Goal: Task Accomplishment & Management: Manage account settings

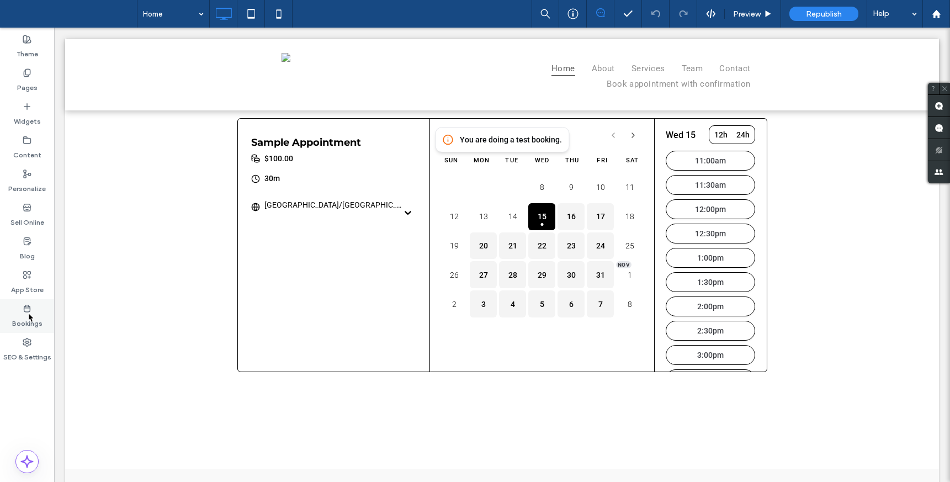
click at [28, 312] on use at bounding box center [27, 308] width 6 height 7
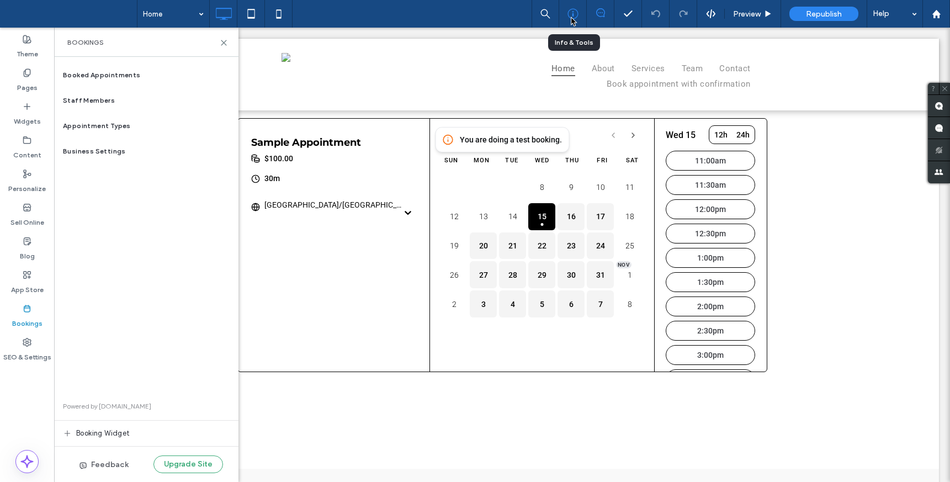
click at [572, 15] on use at bounding box center [572, 14] width 10 height 10
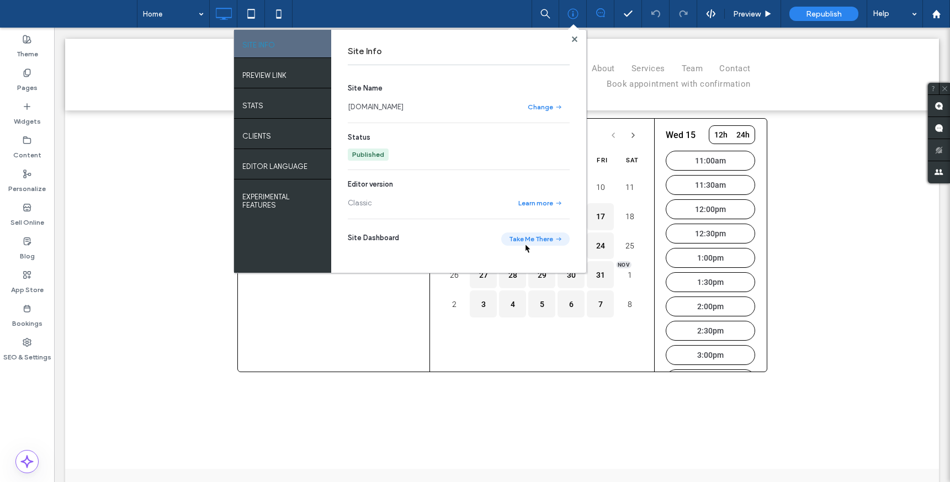
click at [524, 243] on button "Take Me There" at bounding box center [535, 238] width 68 height 13
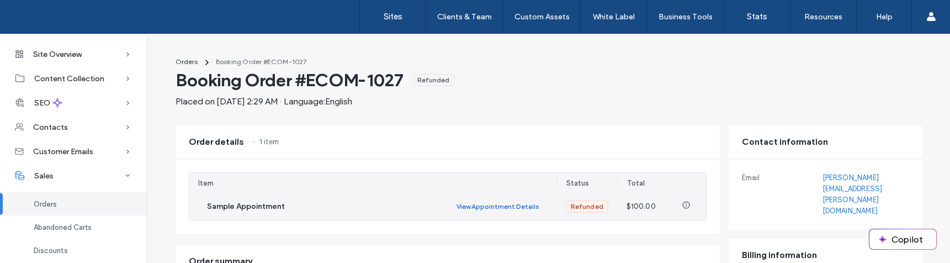
click at [519, 207] on button "View Appointment Details" at bounding box center [497, 206] width 83 height 13
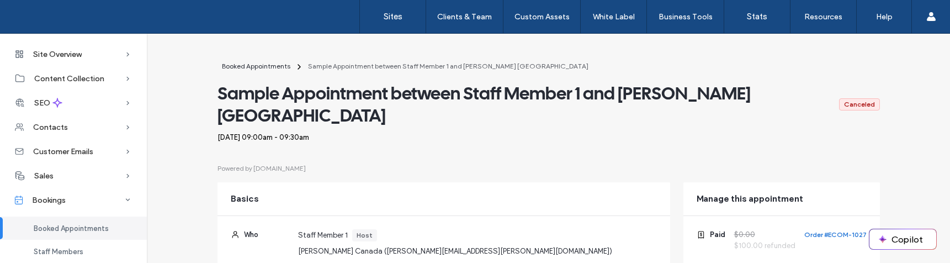
click at [822, 229] on button "Order #ECOM-1027" at bounding box center [835, 234] width 62 height 11
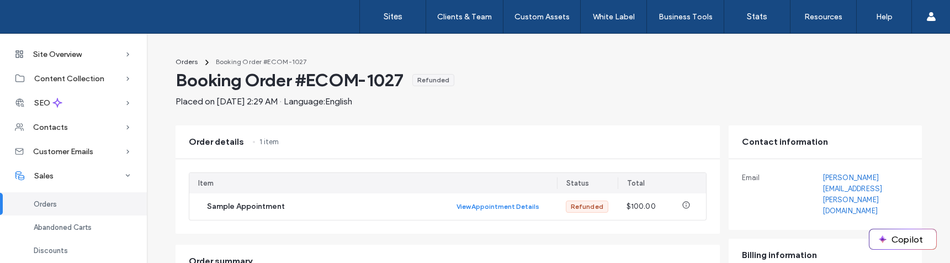
click at [552, 118] on div "Orders Booking Order #ECOM-1027 Booking Order #ECOM-1027 Refunded Placed on Oct…" at bounding box center [548, 258] width 772 height 415
click at [73, 52] on span "Site Overview" at bounding box center [57, 54] width 49 height 9
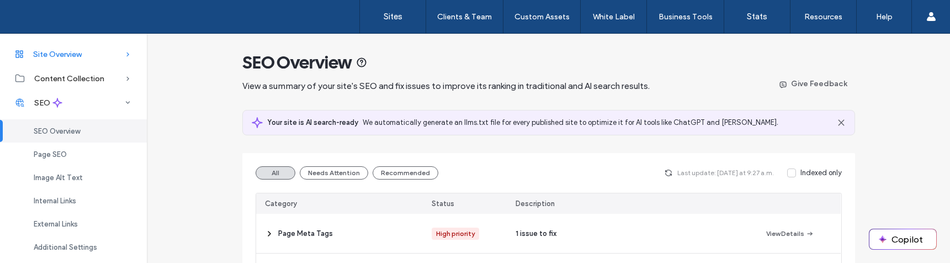
click at [101, 47] on div "Site Overview" at bounding box center [73, 54] width 147 height 24
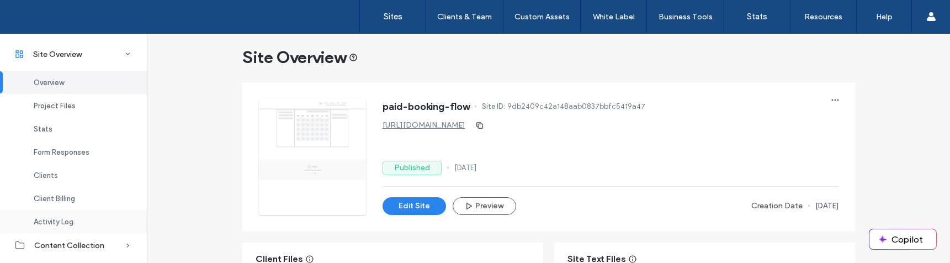
scroll to position [149, 0]
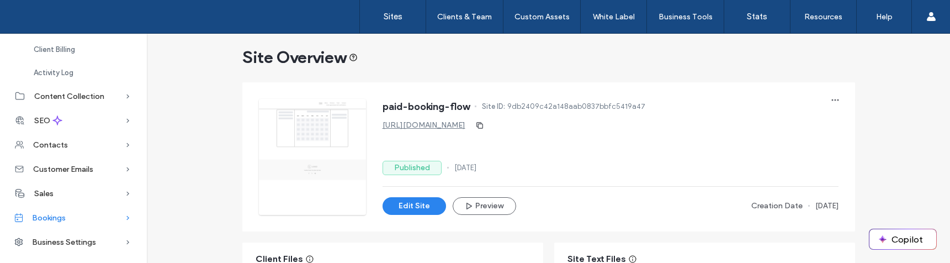
click at [58, 221] on span "Bookings" at bounding box center [49, 217] width 34 height 9
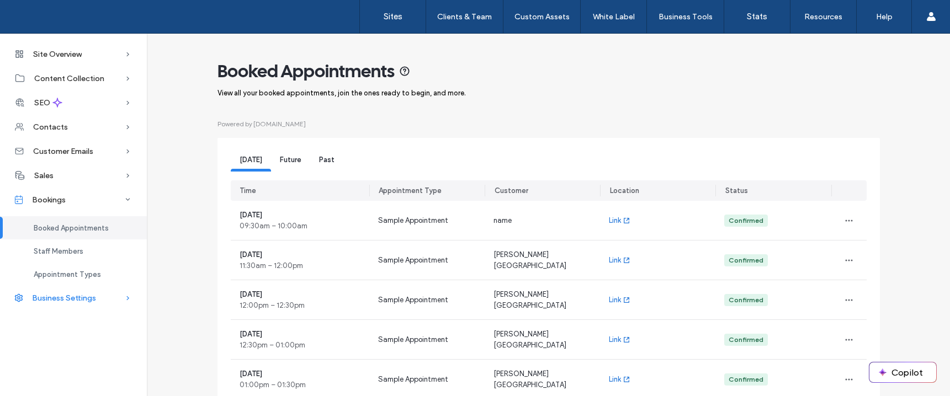
click at [82, 262] on span "Business Settings" at bounding box center [64, 298] width 64 height 9
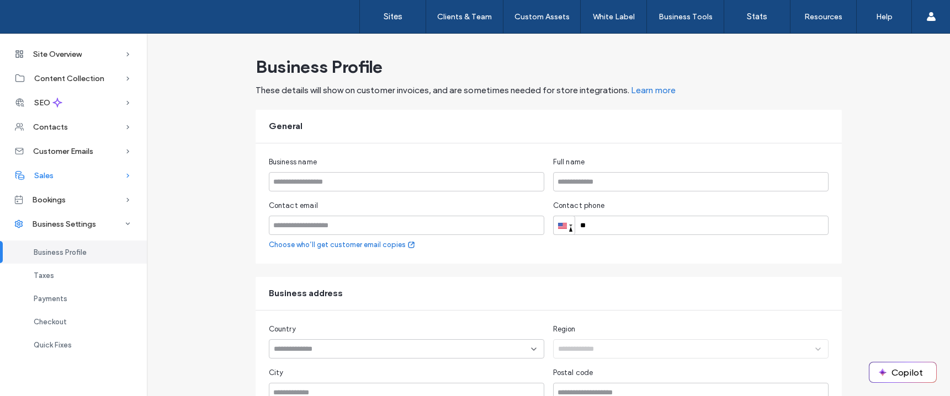
click at [69, 182] on div "Sales" at bounding box center [73, 175] width 147 height 24
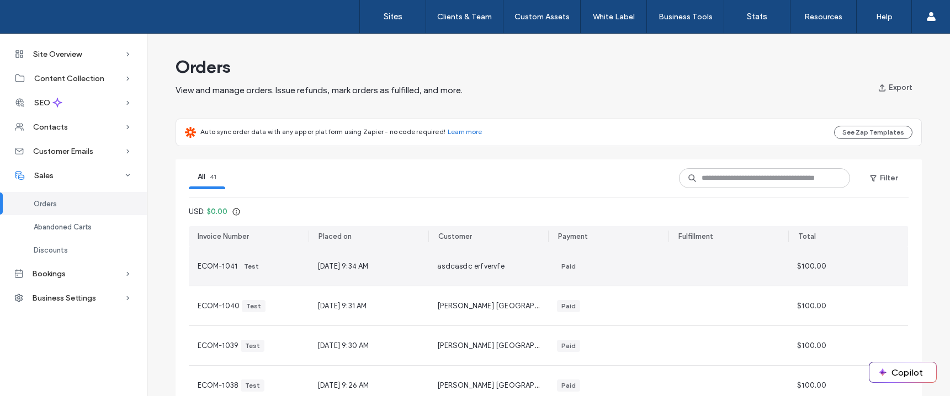
click at [588, 262] on div "Paid" at bounding box center [608, 266] width 102 height 12
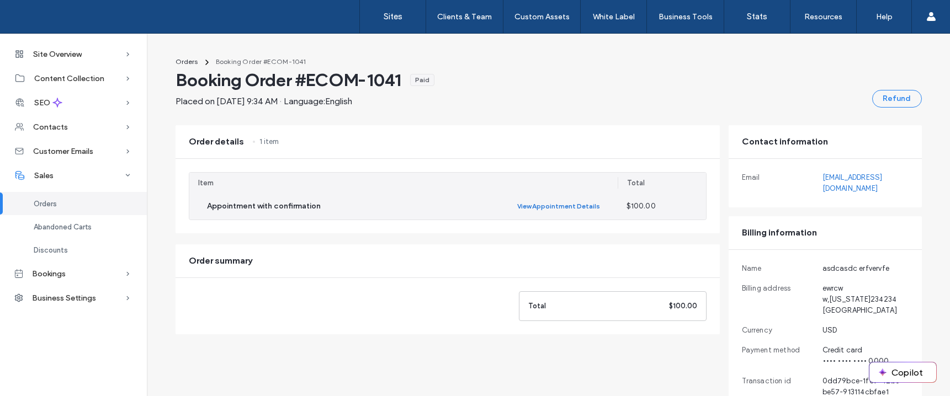
click at [578, 206] on button "View Appointment Details" at bounding box center [558, 206] width 83 height 13
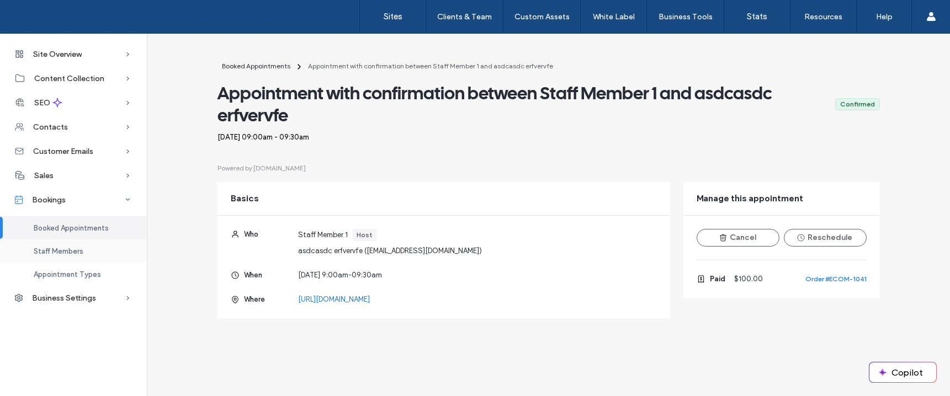
click at [91, 249] on div "Staff Members" at bounding box center [73, 250] width 147 height 23
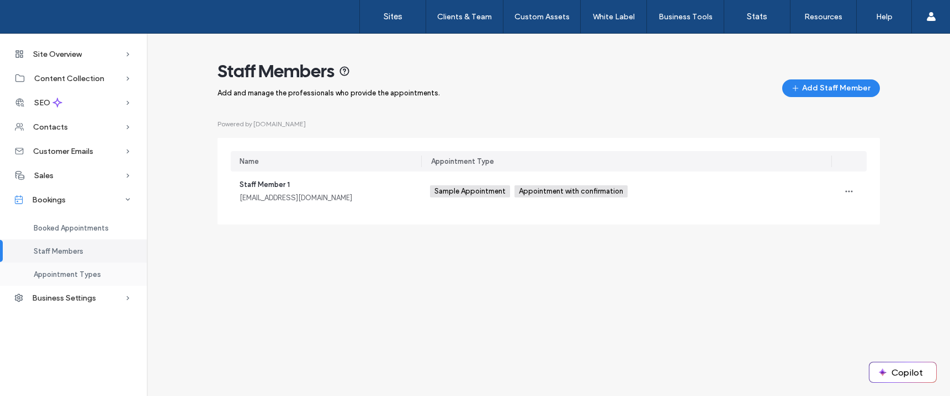
click at [84, 262] on div "Appointment Types" at bounding box center [73, 274] width 147 height 23
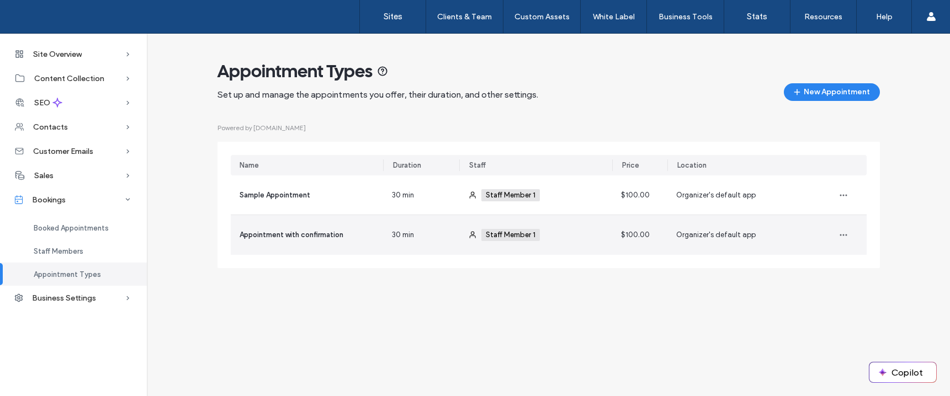
click at [423, 241] on div "30 min" at bounding box center [421, 235] width 76 height 40
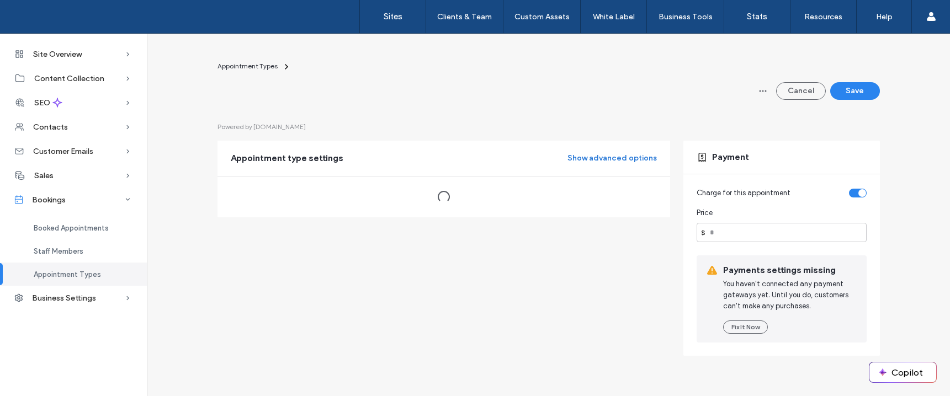
click at [578, 161] on button "Show advanced options" at bounding box center [611, 159] width 89 height 18
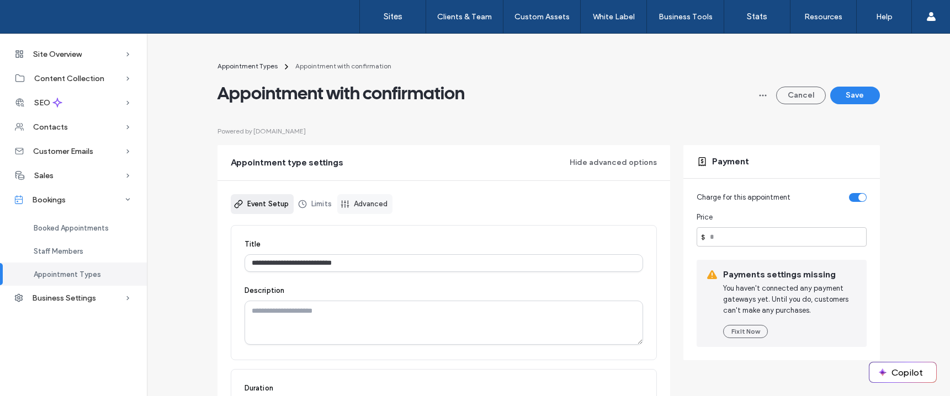
click at [366, 205] on link "Advanced" at bounding box center [364, 204] width 55 height 20
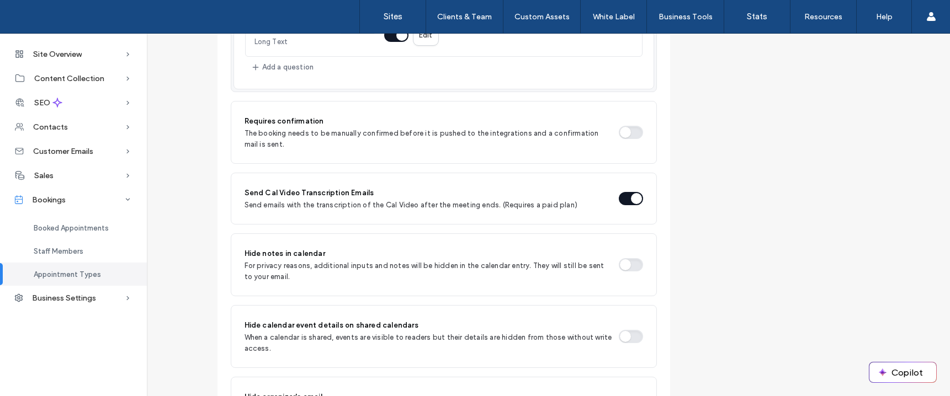
scroll to position [686, 0]
click at [628, 136] on button "button" at bounding box center [630, 132] width 24 height 13
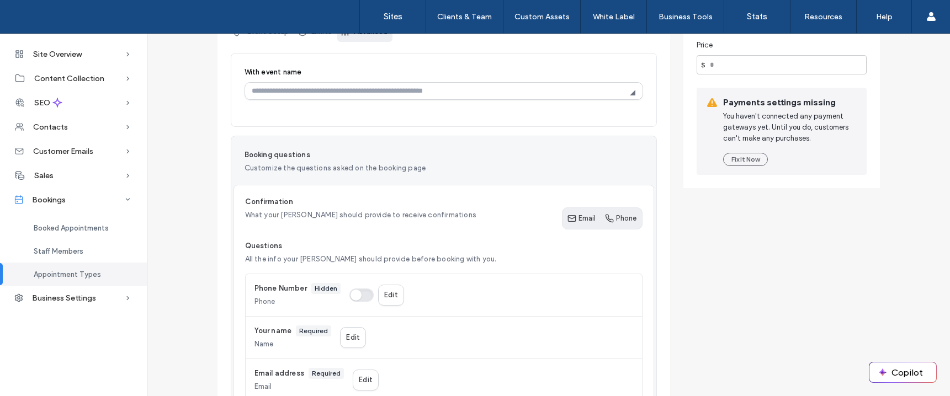
scroll to position [0, 0]
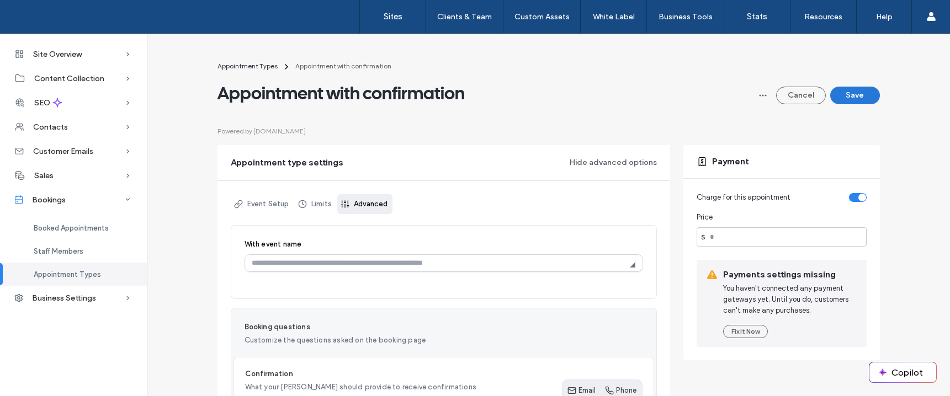
click at [840, 98] on button "Save" at bounding box center [855, 96] width 50 height 18
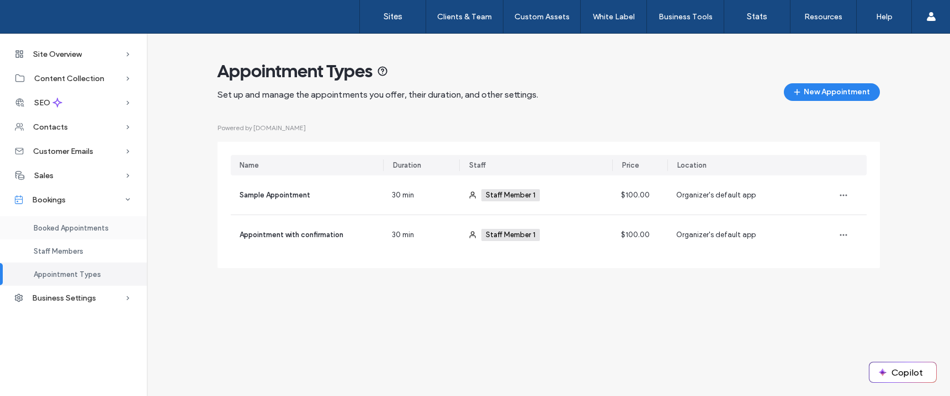
click at [62, 230] on span "Booked Appointments" at bounding box center [71, 228] width 75 height 8
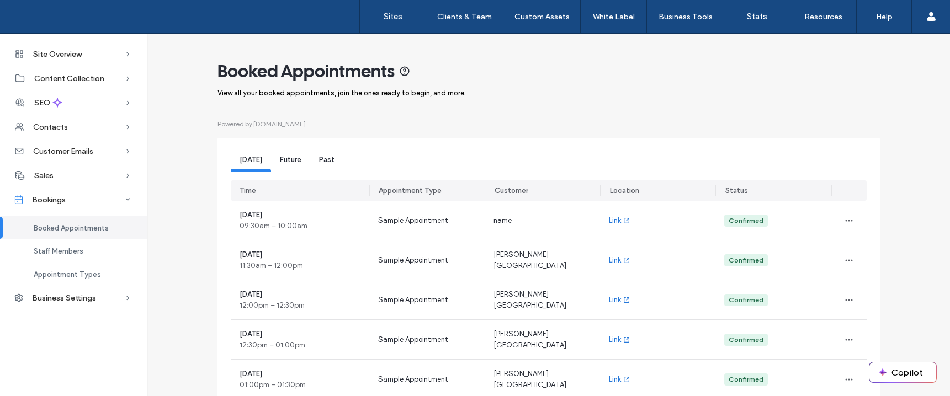
click at [289, 167] on div "Future" at bounding box center [290, 161] width 39 height 20
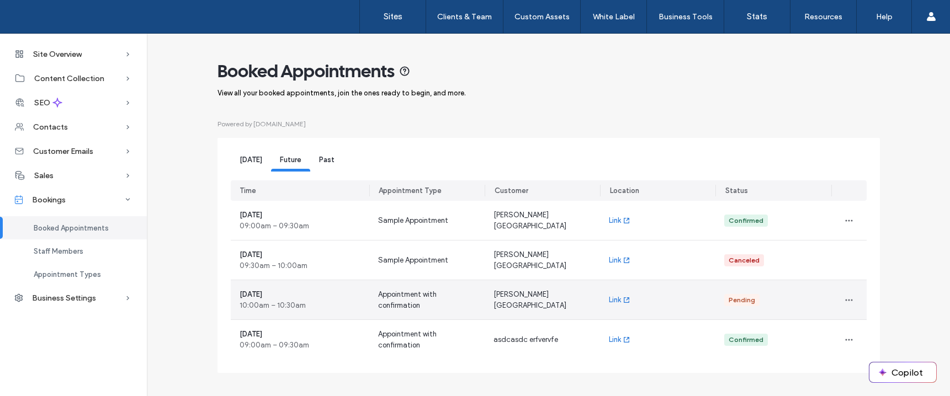
click at [563, 262] on div "Duda Canada" at bounding box center [541, 299] width 115 height 39
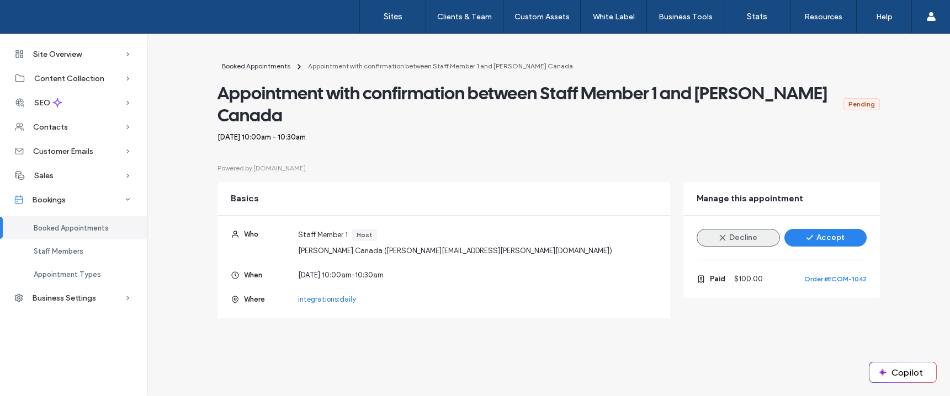
click at [737, 229] on button "Decline" at bounding box center [737, 238] width 83 height 18
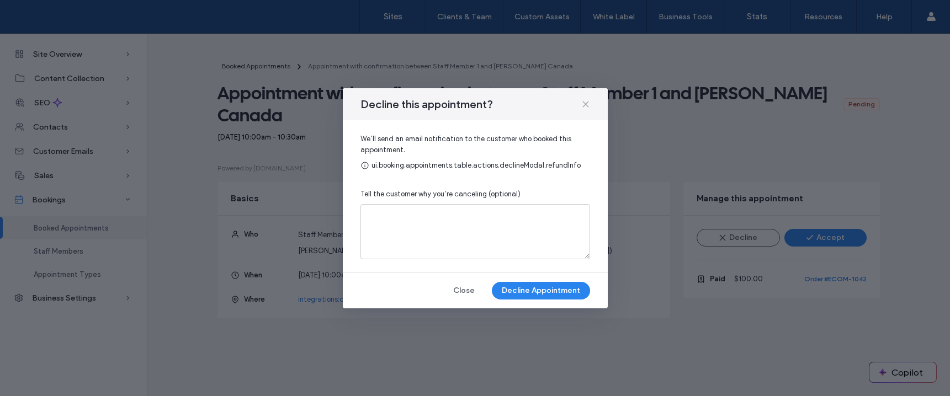
click at [586, 104] on icon at bounding box center [585, 104] width 9 height 9
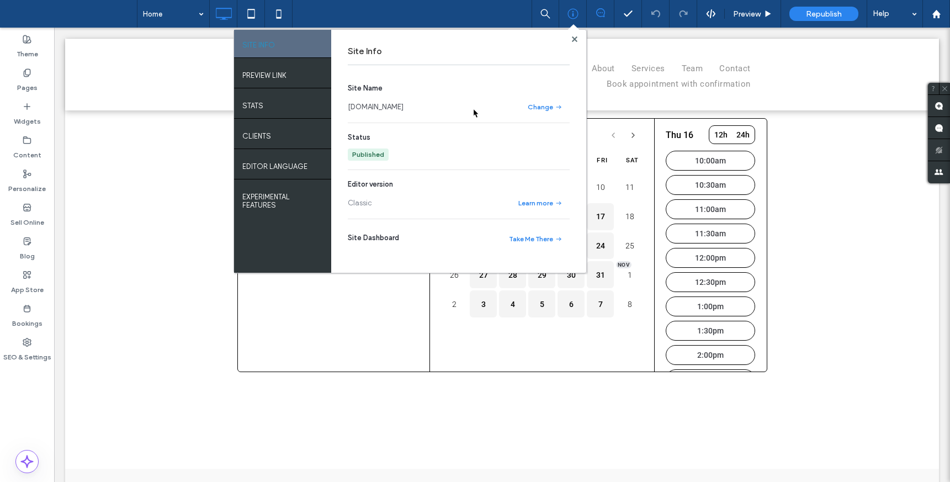
click at [403, 108] on link "paid-booking-flow.multiscreen.d1test.biz" at bounding box center [376, 107] width 56 height 11
click at [22, 314] on label "Bookings" at bounding box center [27, 320] width 30 height 15
